Goal: Task Accomplishment & Management: Manage account settings

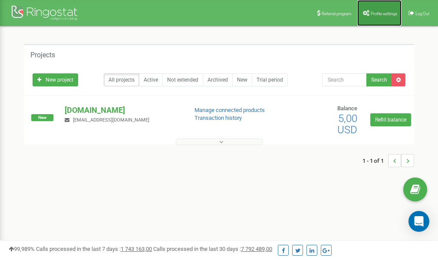
click at [378, 10] on link "Profile settings" at bounding box center [379, 13] width 44 height 26
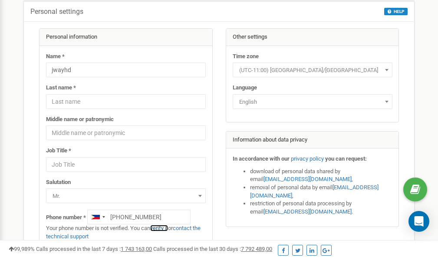
click at [161, 227] on link "verify it" at bounding box center [159, 228] width 18 height 7
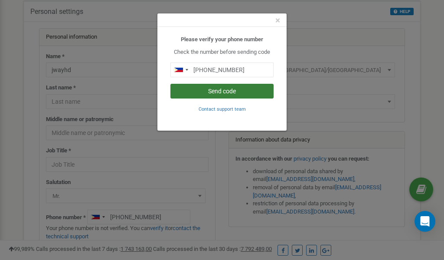
click at [217, 92] on button "Send code" at bounding box center [222, 91] width 103 height 15
